Goal: Task Accomplishment & Management: Use online tool/utility

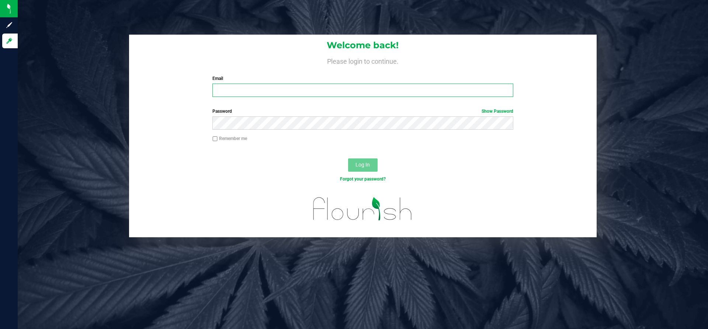
click at [240, 86] on input "Email" at bounding box center [362, 90] width 301 height 13
type input "[EMAIL_ADDRESS][DOMAIN_NAME]"
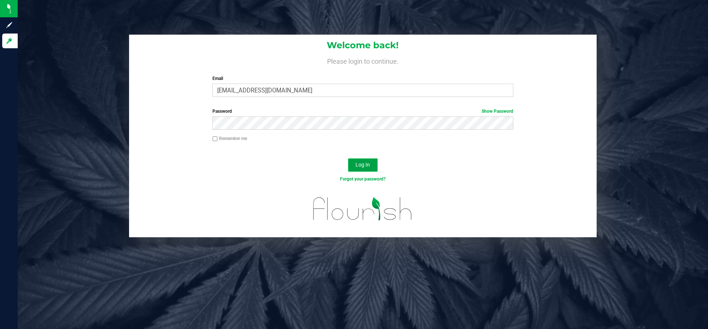
click at [353, 166] on button "Log In" at bounding box center [363, 165] width 30 height 13
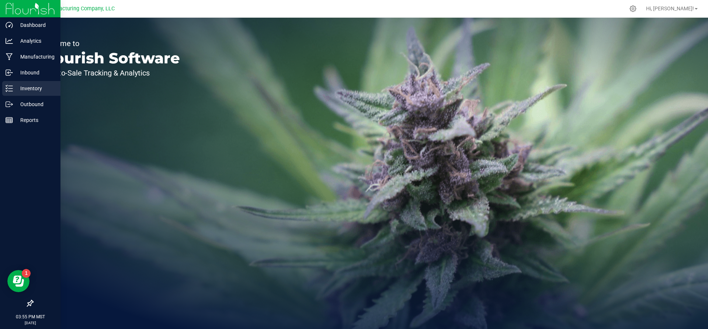
click at [38, 87] on p "Inventory" at bounding box center [35, 88] width 44 height 9
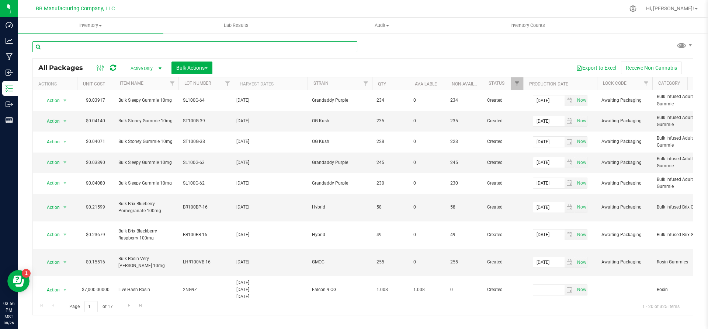
click at [153, 46] on input "text" at bounding box center [194, 46] width 325 height 11
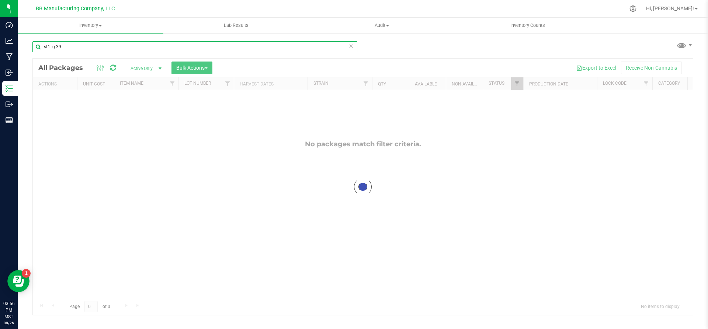
click at [52, 44] on input "st1--g-39" at bounding box center [194, 46] width 325 height 11
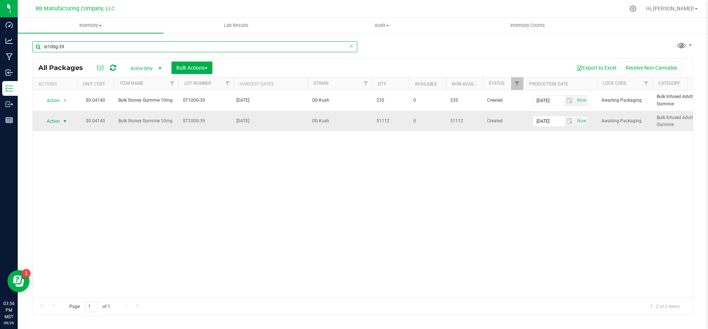
type input "st100g-39"
click at [64, 124] on span "select" at bounding box center [65, 121] width 6 height 6
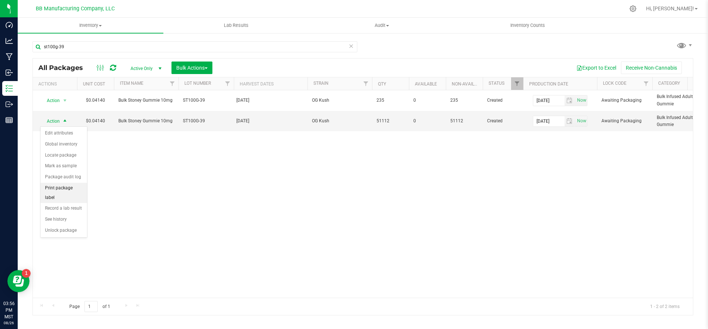
click at [66, 186] on li "Print package label" at bounding box center [64, 193] width 46 height 20
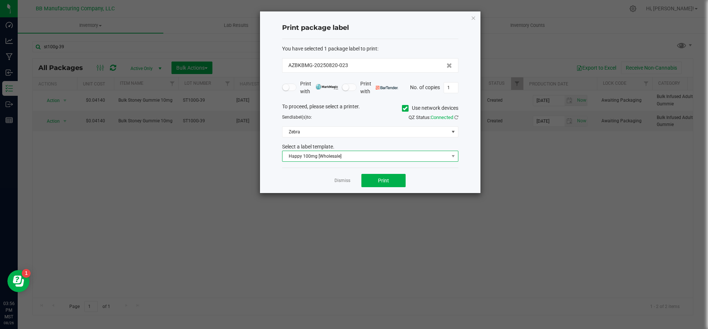
click at [415, 155] on span "Happy 100mg [Wholesale]" at bounding box center [366, 156] width 166 height 10
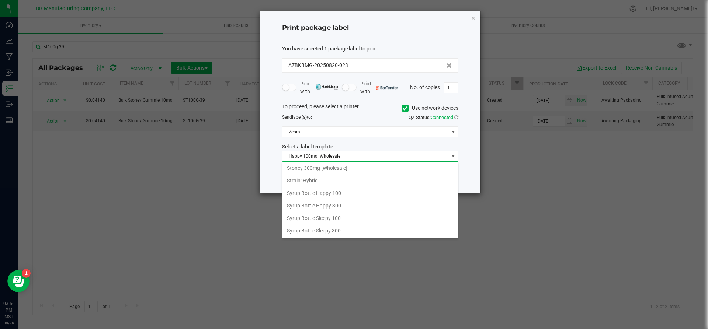
scroll to position [493, 0]
click at [308, 191] on li "Stoney 100mg [Wholesale]" at bounding box center [371, 191] width 176 height 13
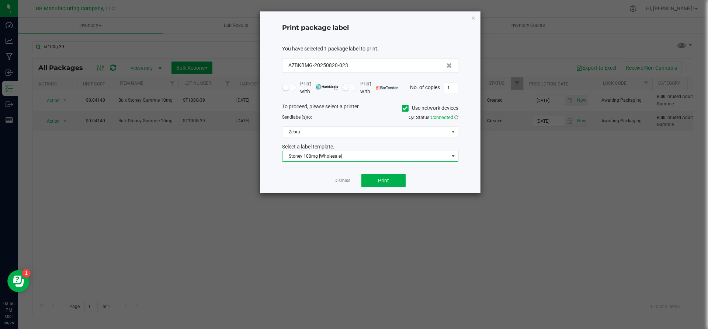
click at [406, 108] on icon at bounding box center [405, 108] width 5 height 0
click at [0, 0] on input "Use network devices" at bounding box center [0, 0] width 0 height 0
click at [407, 134] on span at bounding box center [366, 132] width 166 height 10
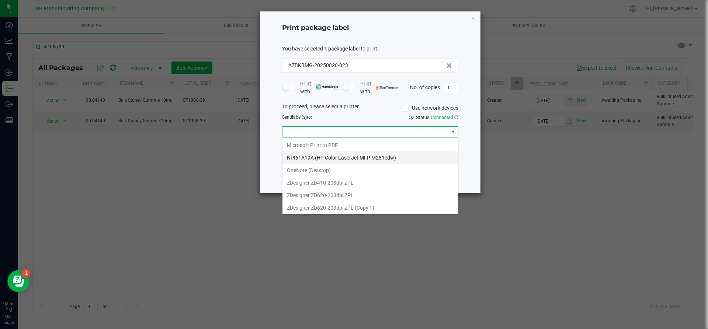
scroll to position [39, 0]
click at [362, 204] on 1\) "ZDesigner ZD620-203dpi ZPL (Copy 1)" at bounding box center [371, 207] width 176 height 13
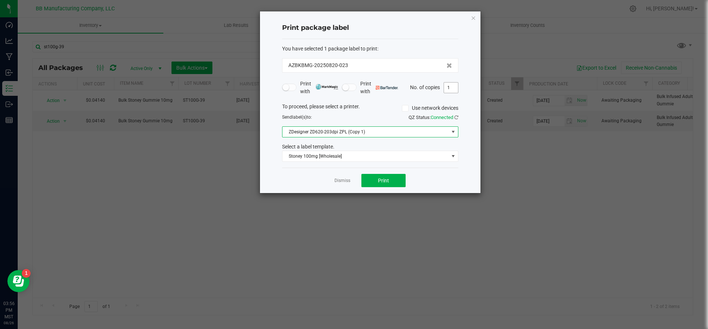
click at [455, 87] on input "1" at bounding box center [451, 88] width 14 height 10
type input "21"
click at [394, 186] on button "Print" at bounding box center [384, 180] width 44 height 13
